Goal: Task Accomplishment & Management: Use online tool/utility

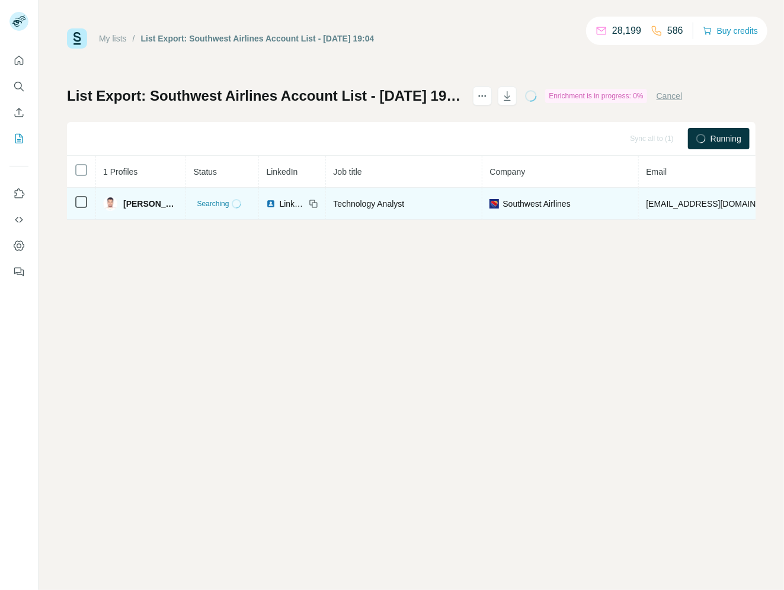
click at [132, 202] on span "[PERSON_NAME]" at bounding box center [150, 204] width 55 height 12
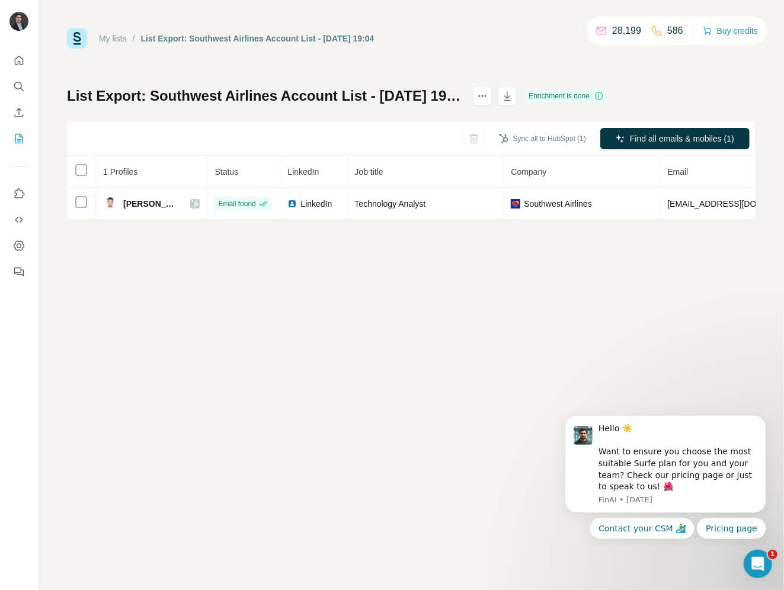
click at [567, 316] on div "My lists / List Export: Southwest Airlines Account List - 25/09/2025 19:04 28,1…" at bounding box center [412, 295] width 746 height 590
click at [551, 131] on button "Sync all to HubSpot (1)" at bounding box center [543, 139] width 104 height 18
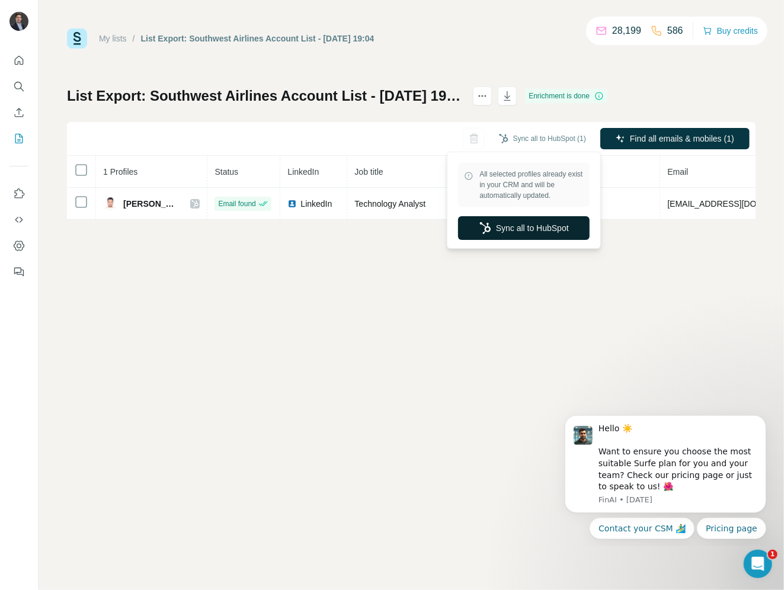
click at [516, 238] on button "Sync all to HubSpot" at bounding box center [524, 228] width 132 height 24
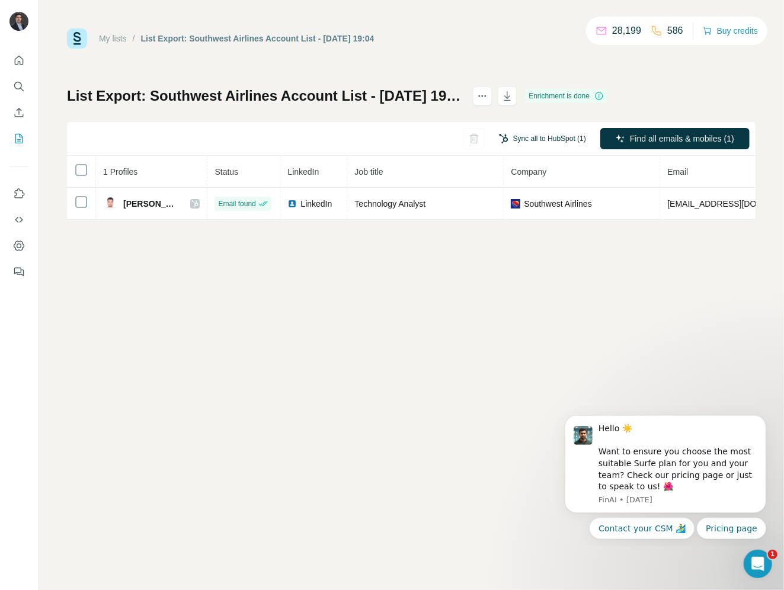
click at [543, 134] on button "Sync all to HubSpot (1)" at bounding box center [543, 139] width 104 height 18
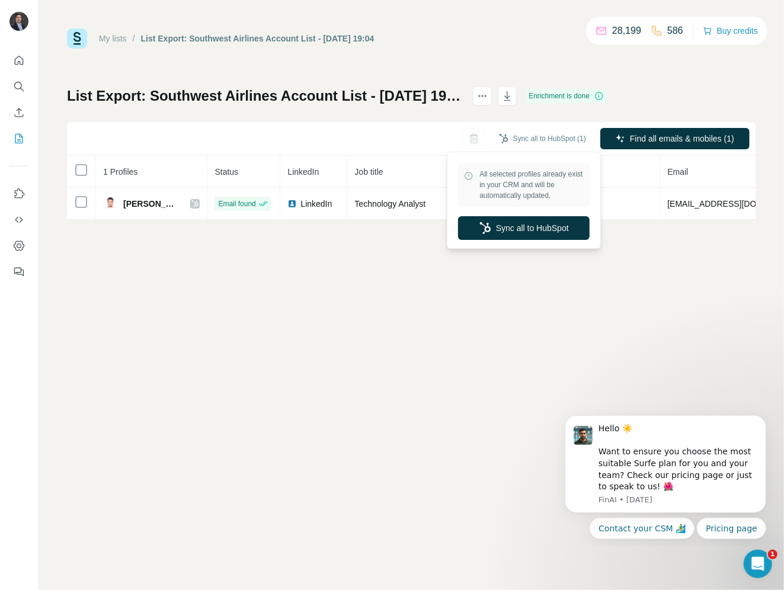
click at [536, 224] on button "Sync all to HubSpot" at bounding box center [524, 228] width 132 height 24
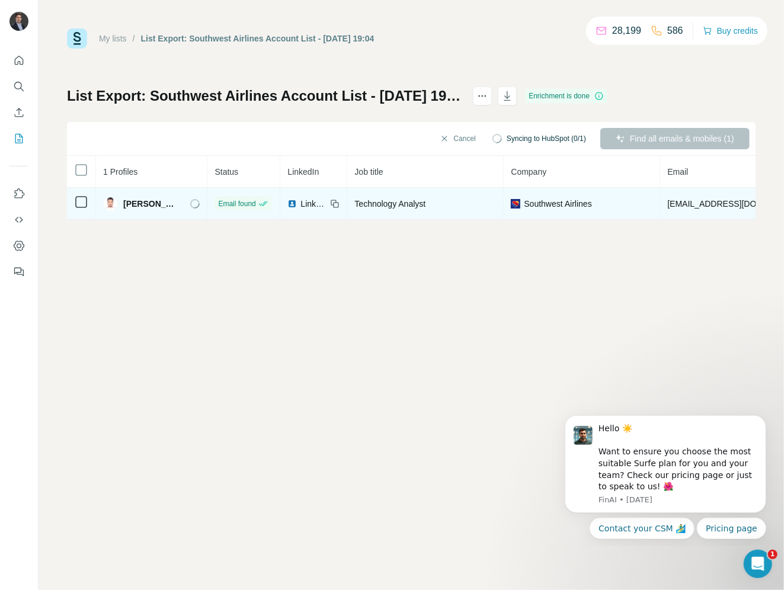
click at [142, 206] on span "[PERSON_NAME]" at bounding box center [150, 204] width 55 height 12
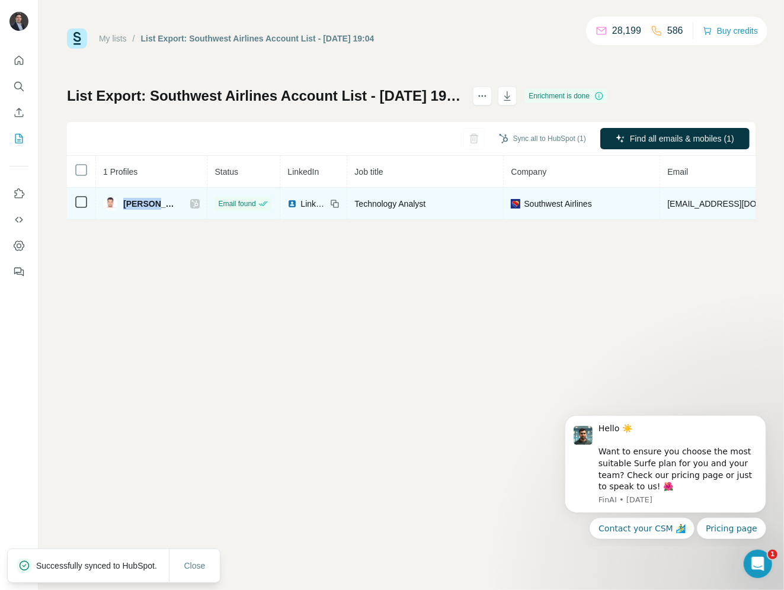
copy span "Pranshu"
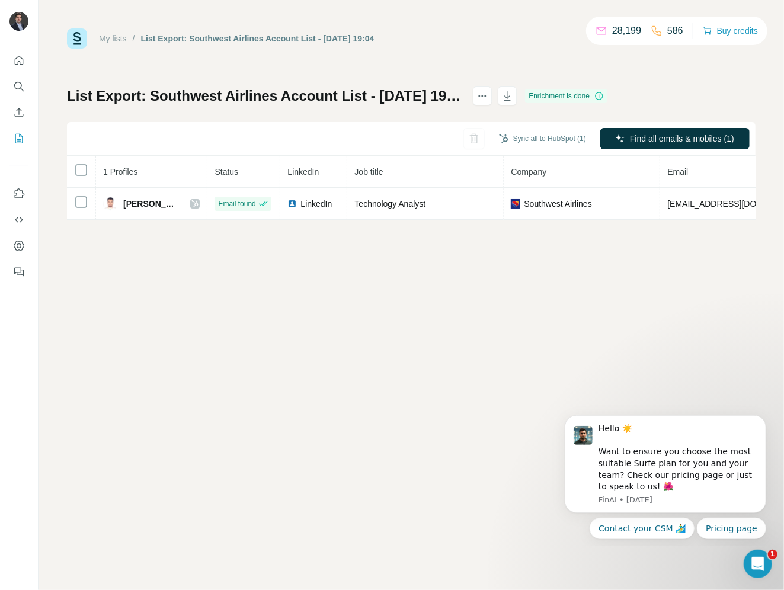
click at [523, 261] on div "My lists / List Export: Southwest Airlines Account List - 25/09/2025 19:04 28,1…" at bounding box center [412, 295] width 746 height 590
